Goal: Task Accomplishment & Management: Manage account settings

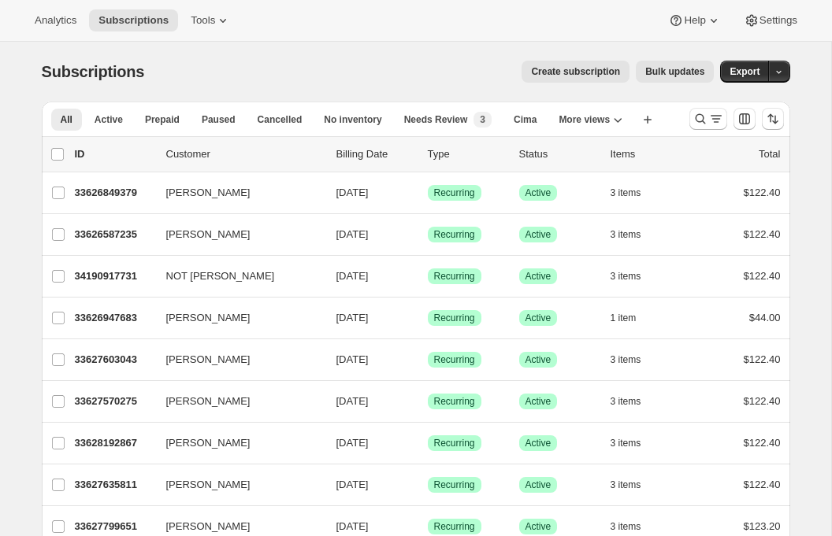
click at [210, 20] on span "Tools" at bounding box center [203, 20] width 24 height 13
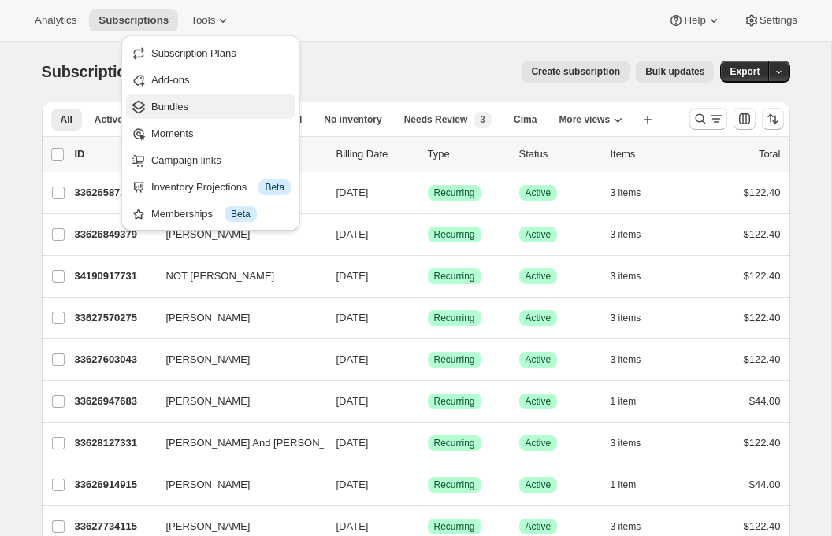
click at [176, 107] on span "Bundles" at bounding box center [169, 107] width 37 height 12
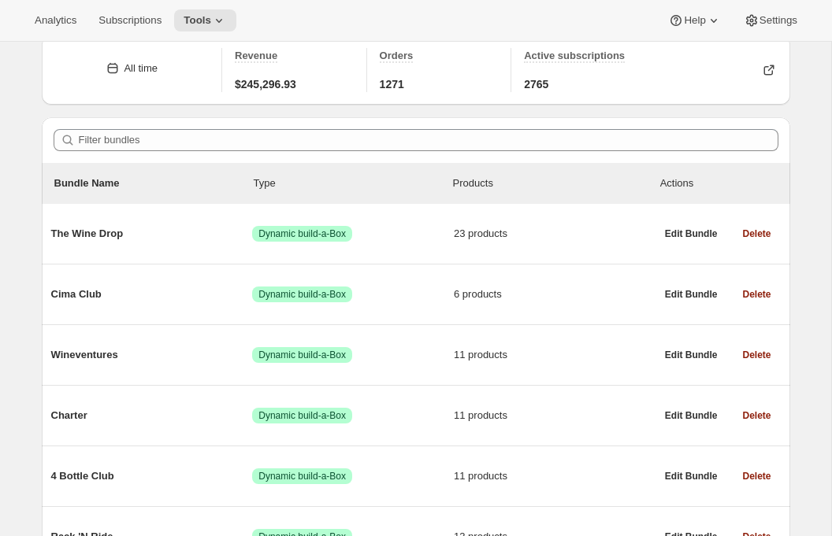
scroll to position [72, 0]
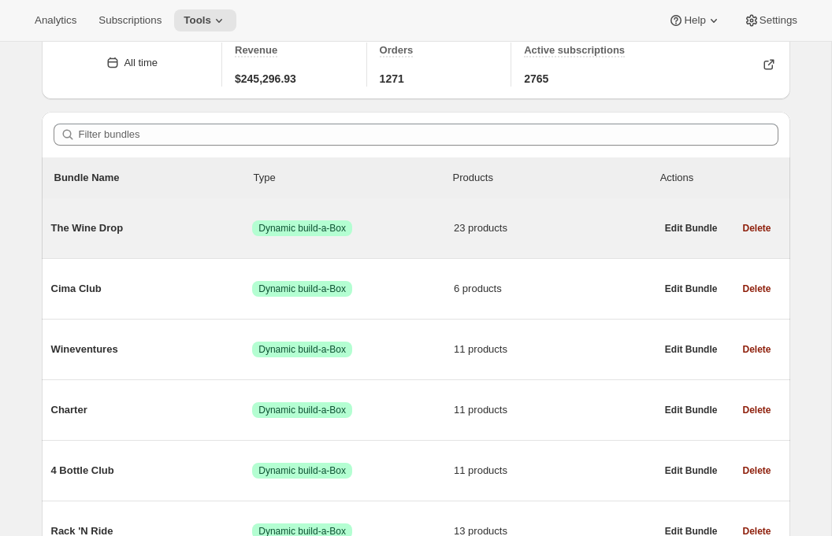
click at [113, 232] on span "The Wine Drop" at bounding box center [152, 228] width 202 height 16
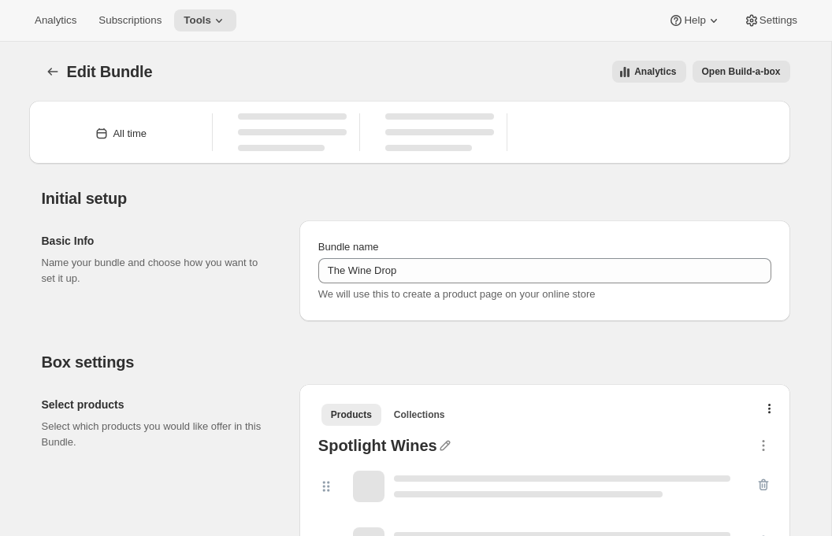
type input "The Wine Drop"
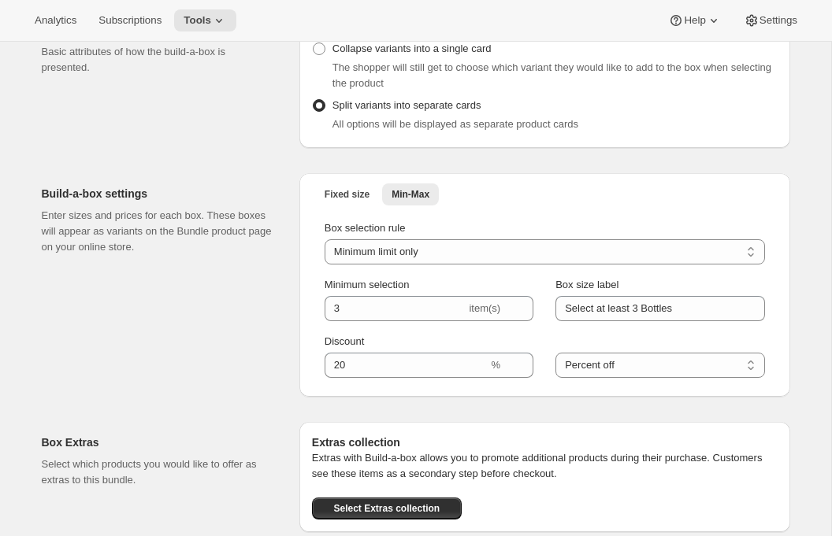
scroll to position [1968, 0]
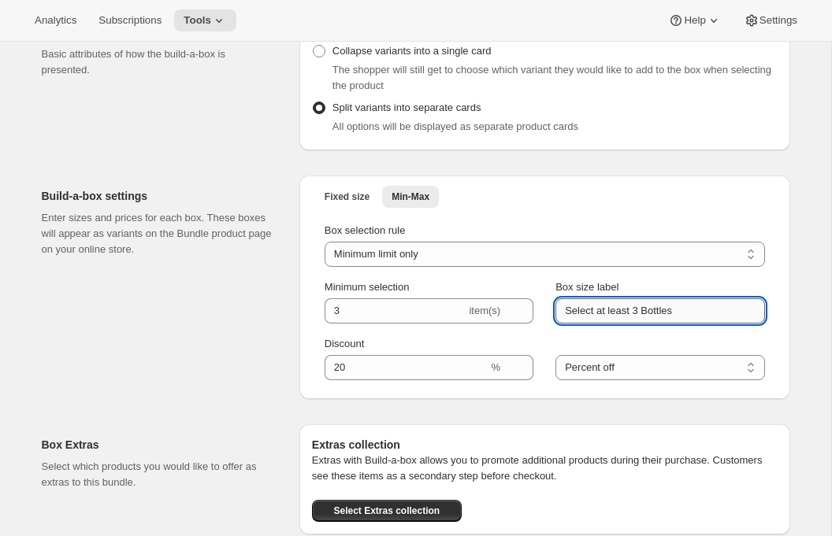
drag, startPoint x: 565, startPoint y: 309, endPoint x: 716, endPoint y: 298, distance: 151.6
click at [716, 298] on input "Select at least 3 Bottles" at bounding box center [659, 310] width 209 height 25
click at [137, 304] on div "Build-a-box settings Enter sizes and prices for each box. These boxes will appe…" at bounding box center [164, 288] width 245 height 224
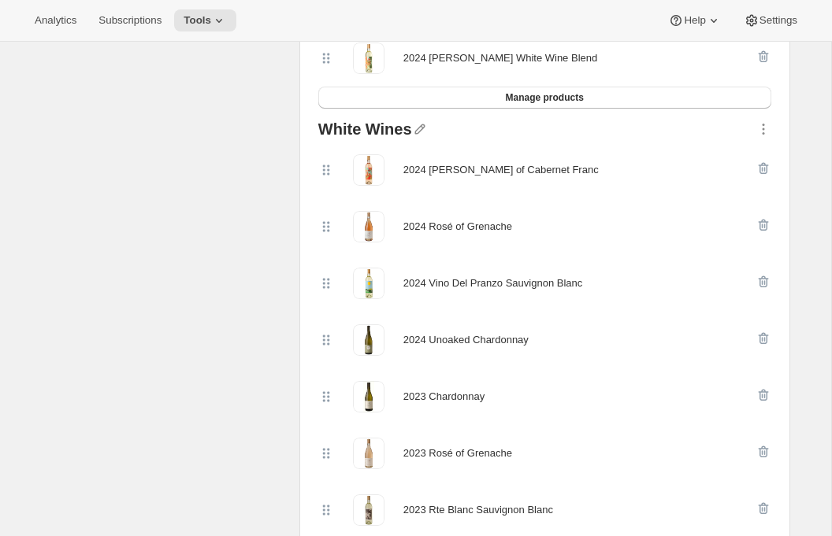
scroll to position [0, 0]
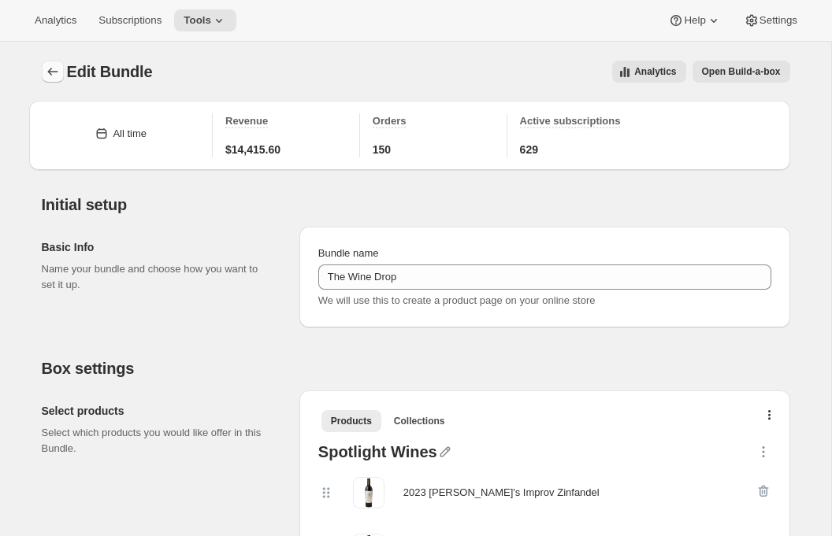
click at [57, 69] on icon "Bundles" at bounding box center [53, 72] width 16 height 16
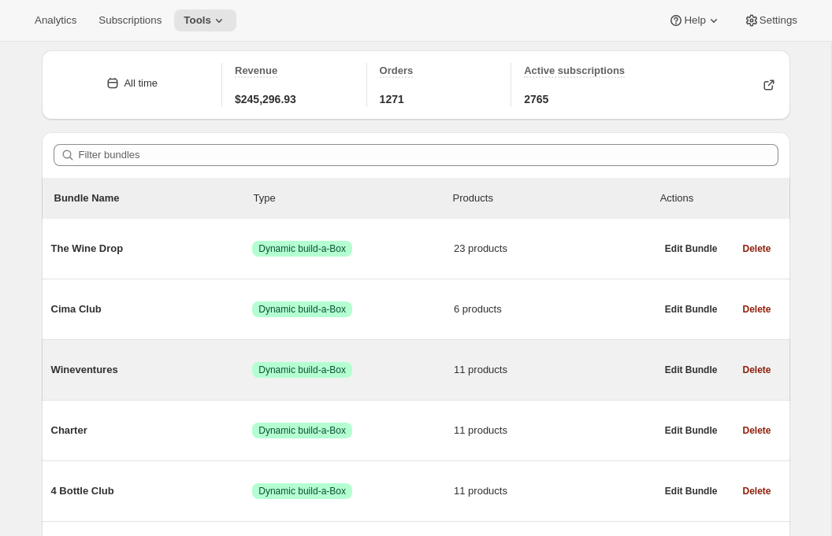
scroll to position [59, 0]
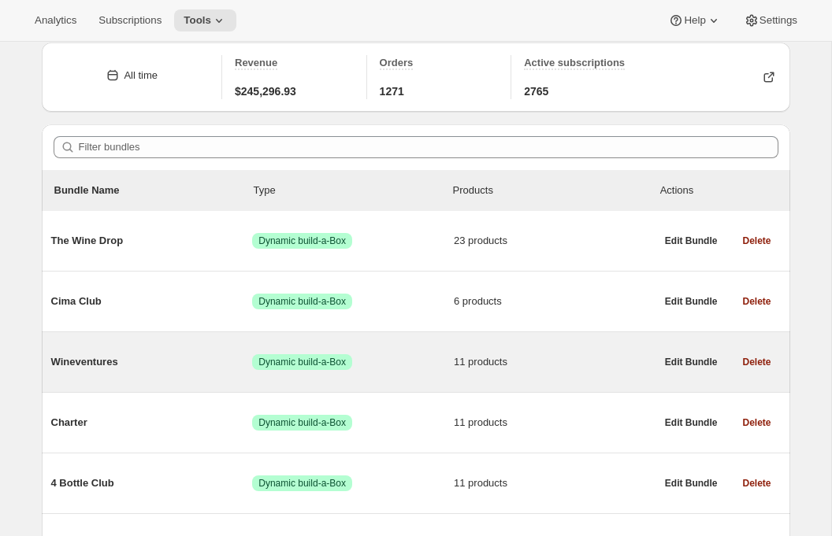
click at [156, 381] on div "Wineventures Success Dynamic build-a-Box 11 products" at bounding box center [353, 362] width 604 height 41
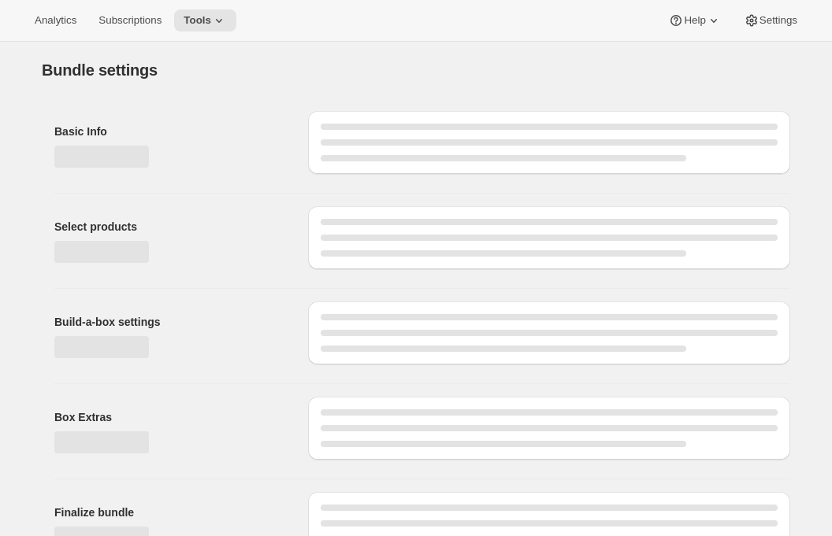
type input "Wineventures"
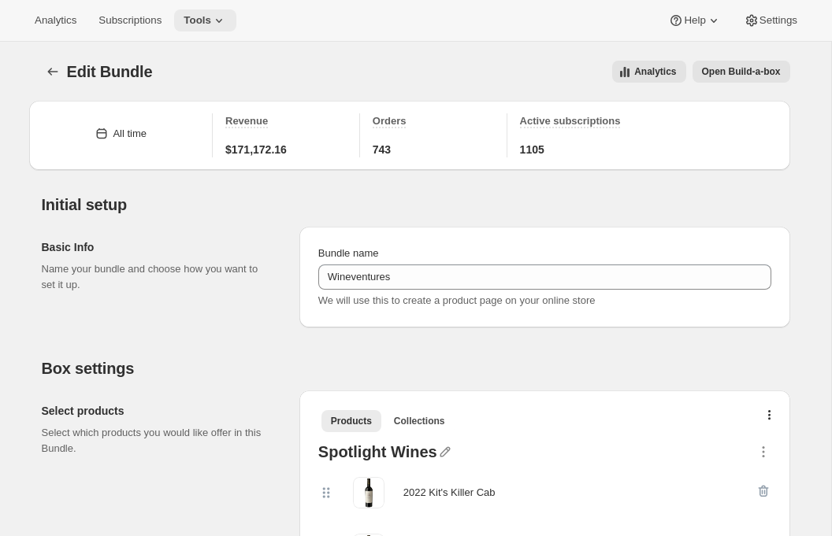
click at [223, 20] on icon at bounding box center [219, 21] width 16 height 16
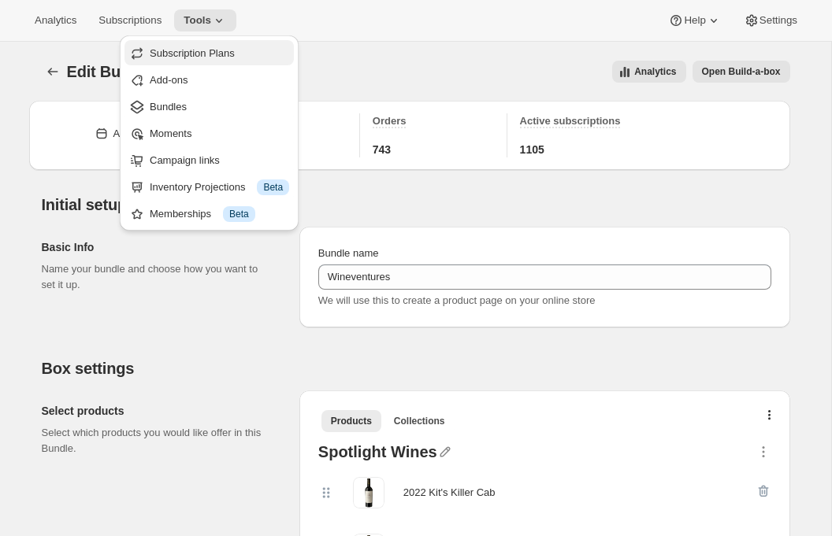
click at [209, 57] on span "Subscription Plans" at bounding box center [192, 53] width 85 height 12
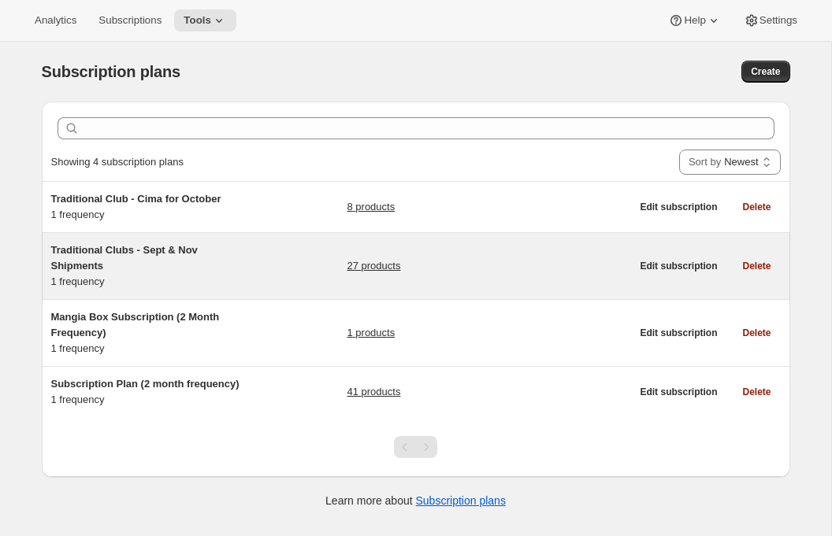
click at [130, 272] on h5 "Traditional Clubs - Sept & Nov Shipments" at bounding box center [149, 258] width 197 height 31
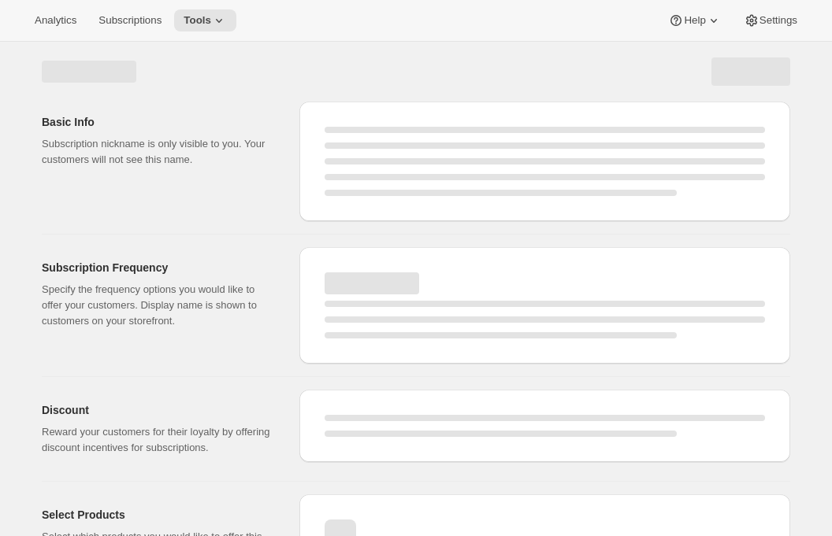
select select "WEEK"
select select "MONTH"
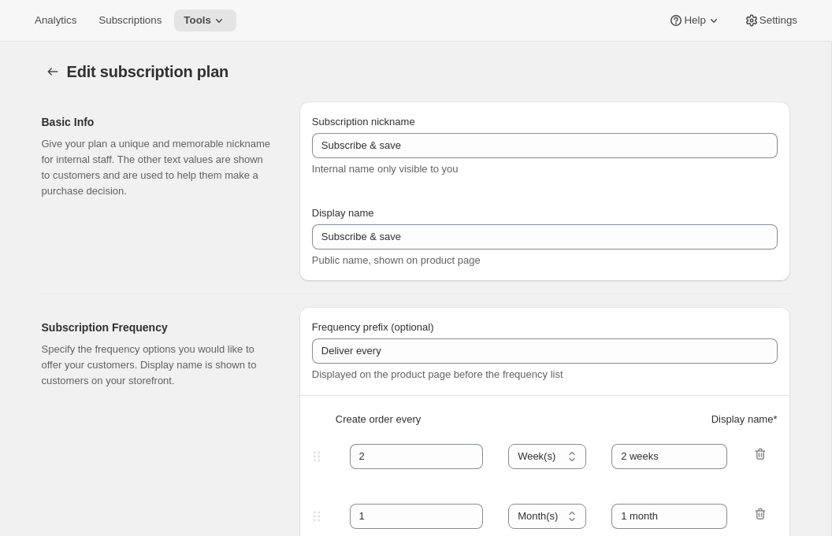
checkbox input "true"
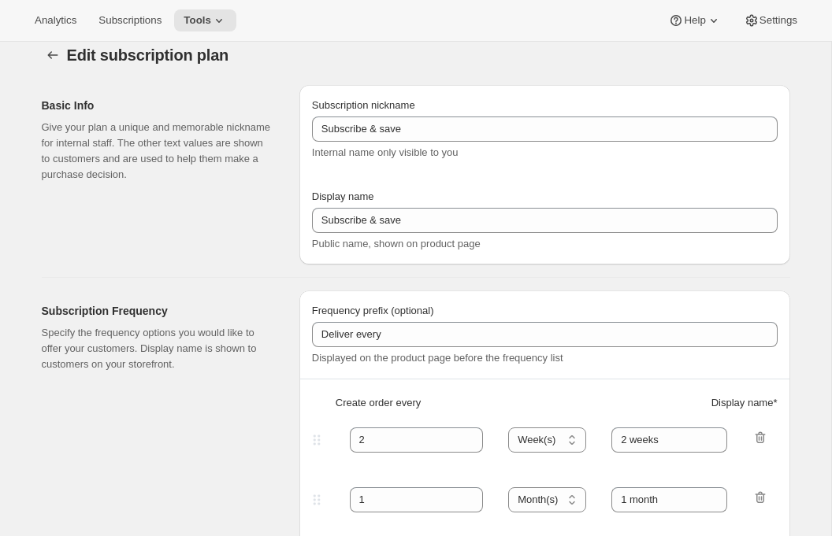
type input "Traditional Clubs - Sept & Nov Shipments"
type input "Join the club"
type input "Wine club"
type input "3"
select select "MONTH"
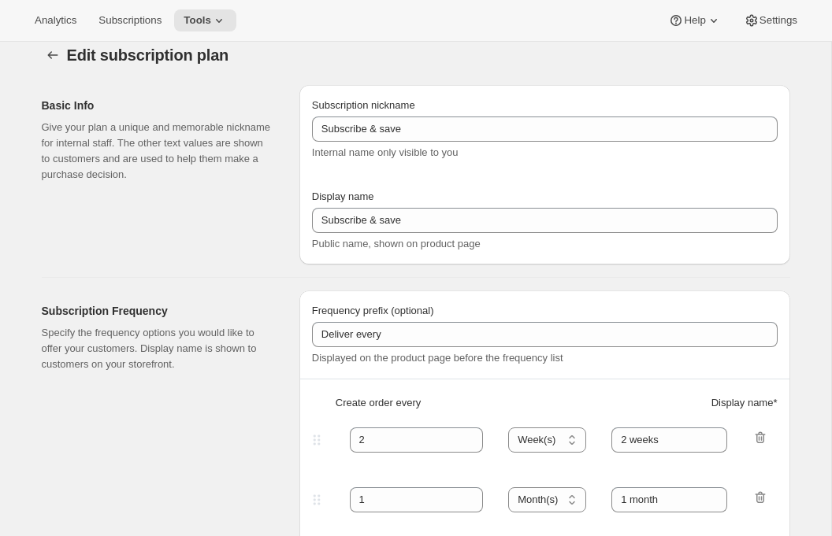
type input "selection"
checkbox input "true"
select select "YEARDAY"
select select "9"
select select "10"
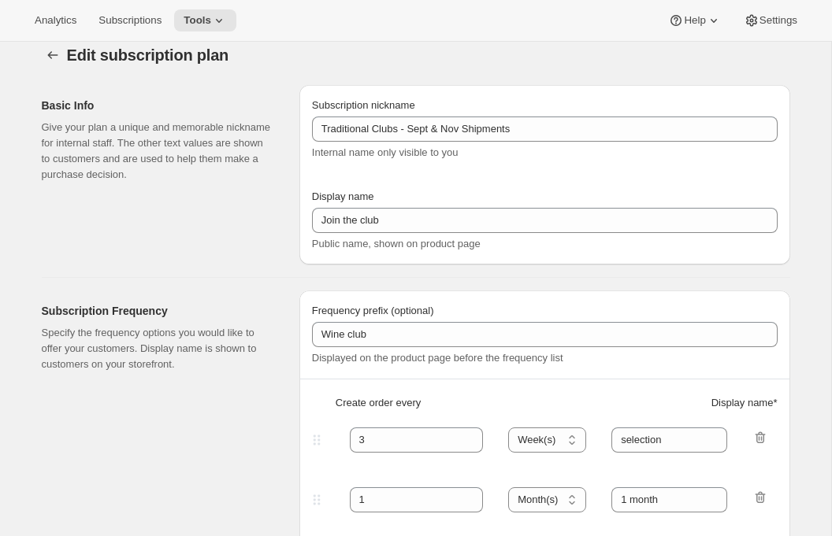
select select "11"
select select "5"
select select "2"
select select "4"
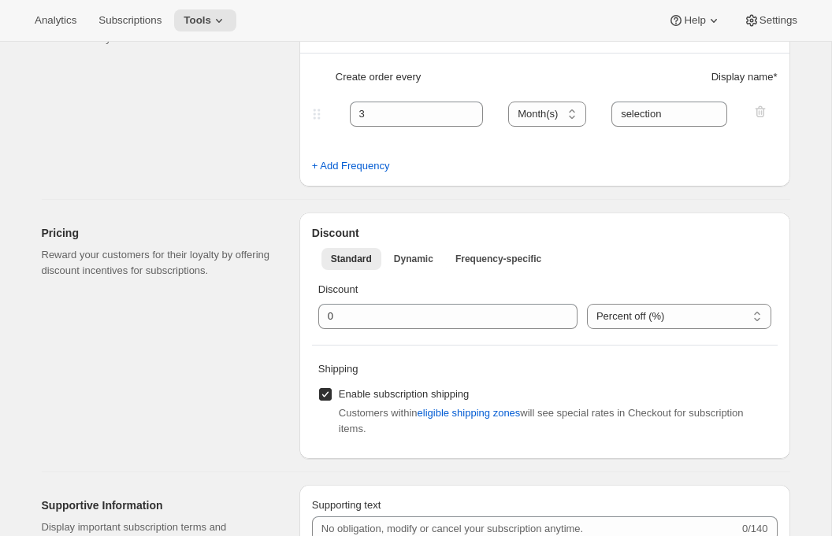
scroll to position [124, 0]
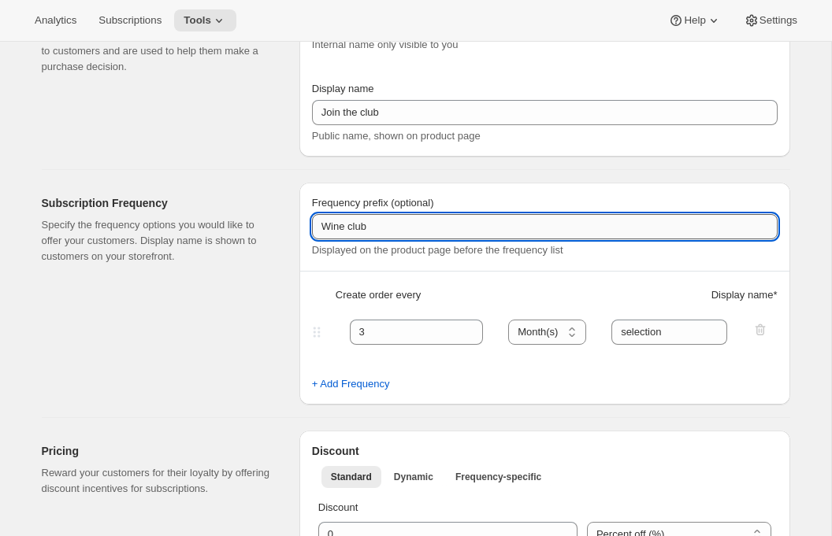
drag, startPoint x: 322, startPoint y: 228, endPoint x: 407, endPoint y: 228, distance: 85.0
click at [407, 228] on input "Wine club" at bounding box center [544, 226] width 465 height 25
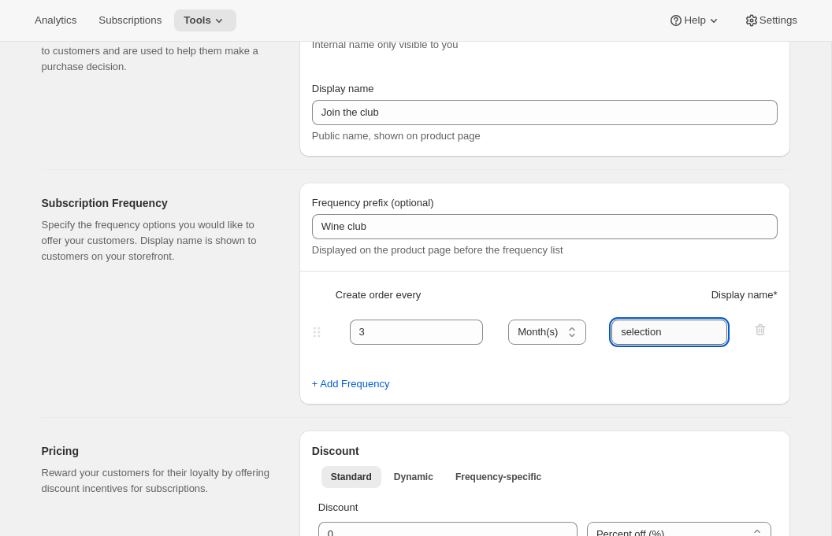
click at [658, 335] on input "selection" at bounding box center [669, 332] width 116 height 25
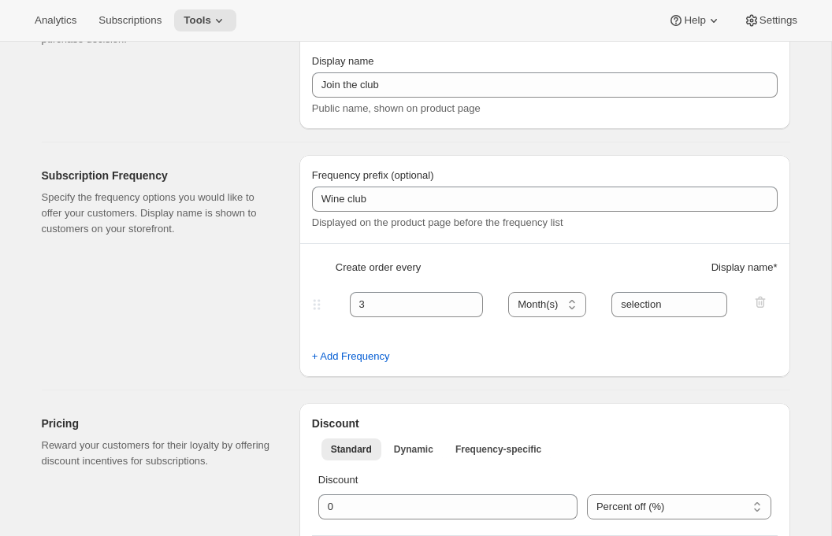
scroll to position [0, 0]
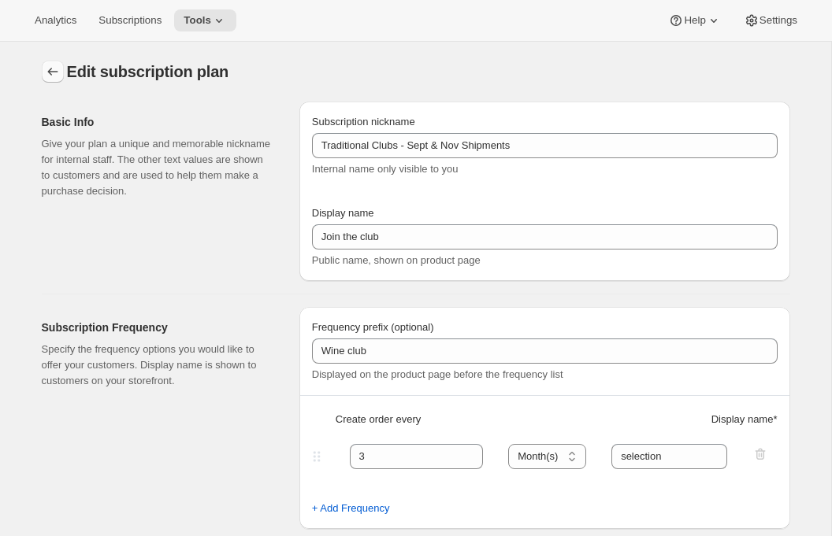
click at [47, 75] on icon "Subscription plans" at bounding box center [53, 72] width 16 height 16
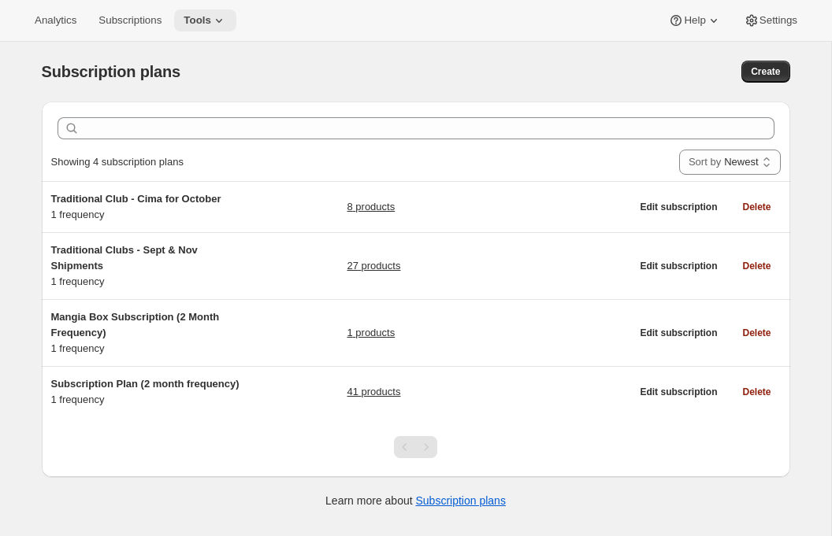
click at [221, 14] on icon at bounding box center [219, 21] width 16 height 16
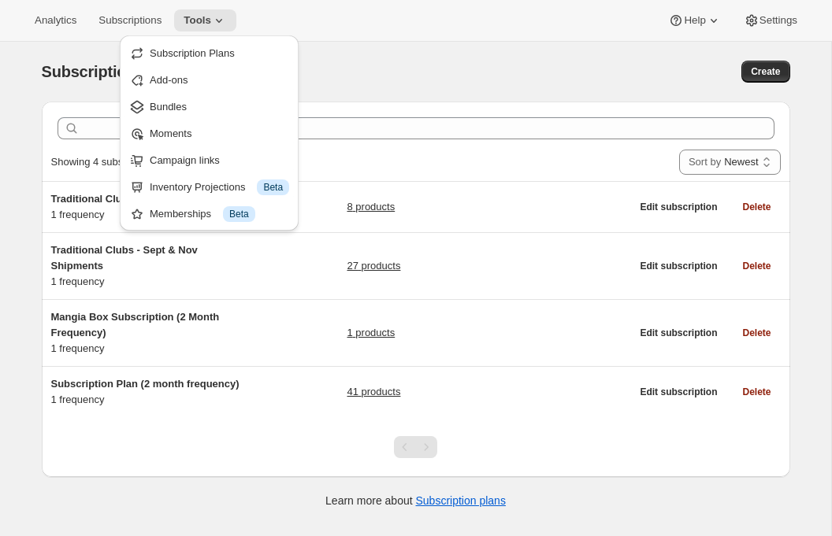
click at [420, 26] on div "Analytics Subscriptions Tools Help Settings" at bounding box center [416, 21] width 832 height 42
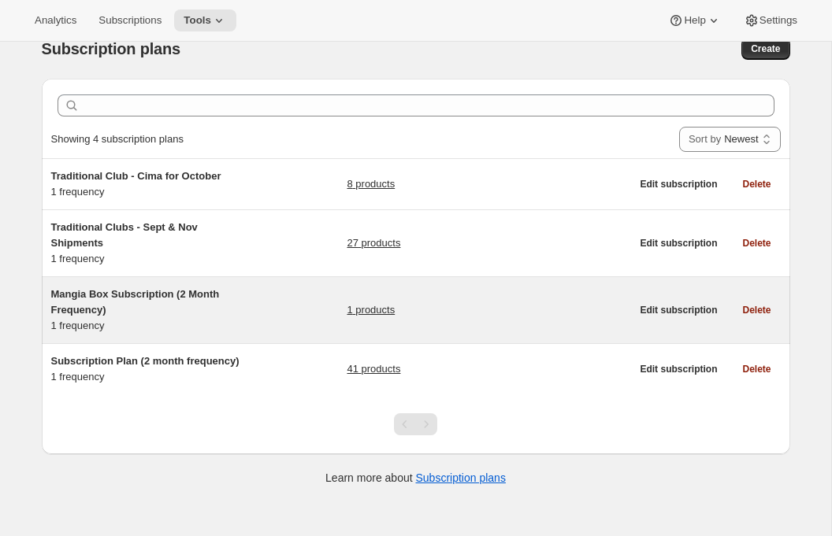
scroll to position [24, 0]
